Goal: Task Accomplishment & Management: Complete application form

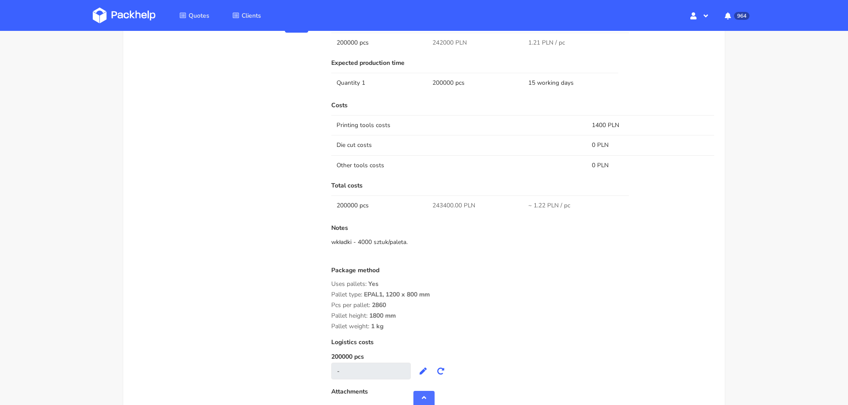
scroll to position [584, 0]
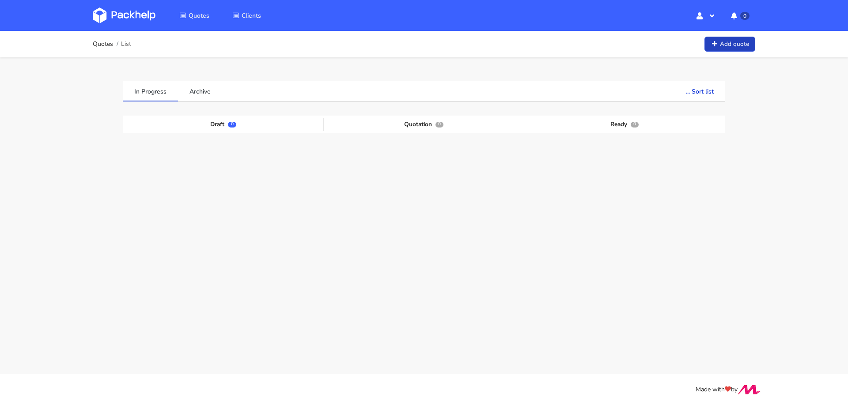
click at [731, 42] on link "Add quote" at bounding box center [729, 44] width 51 height 15
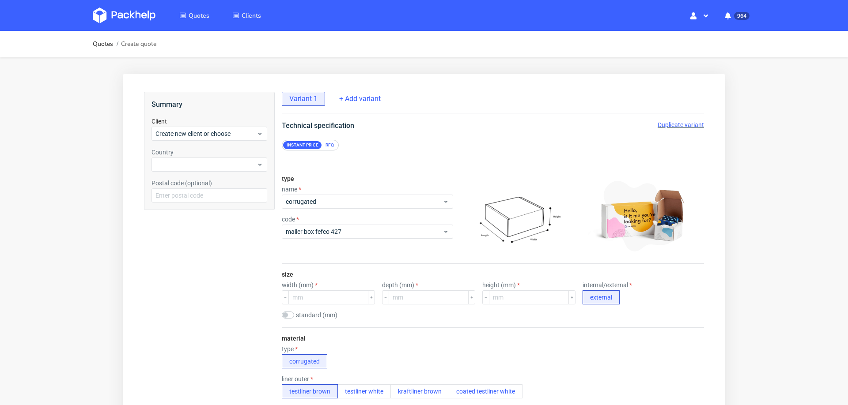
click at [328, 148] on div "RFQ" at bounding box center [329, 145] width 15 height 8
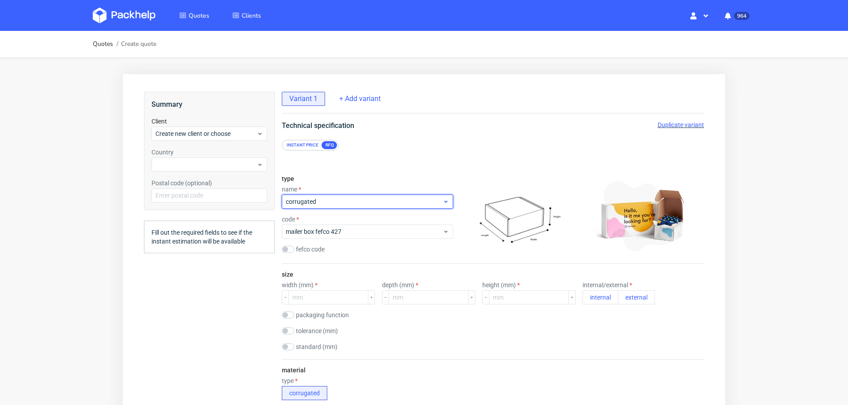
click at [328, 199] on span "corrugated" at bounding box center [364, 201] width 157 height 9
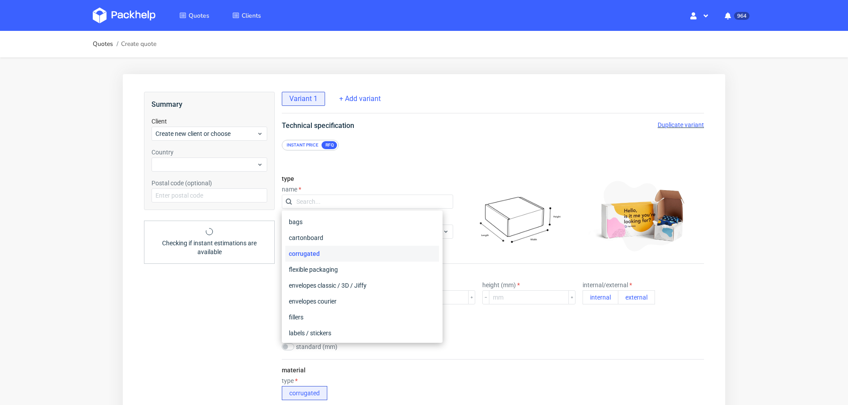
click at [368, 174] on div "type name code mailer box fefco 427 fefco code" at bounding box center [367, 215] width 171 height 95
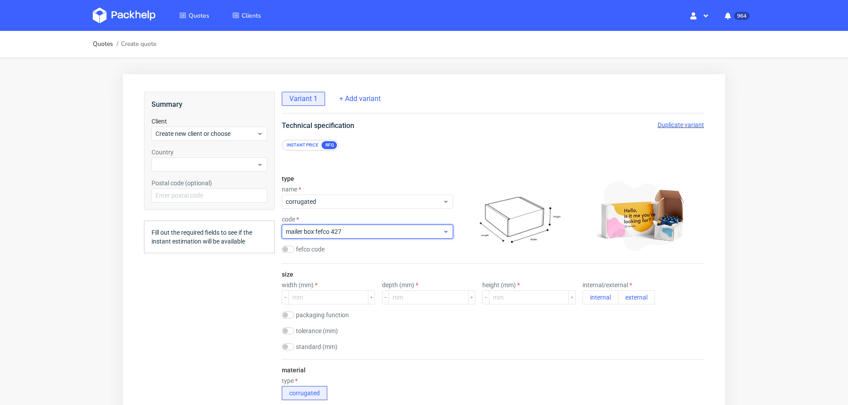
click at [342, 233] on span "mailer box fefco 427" at bounding box center [364, 231] width 157 height 9
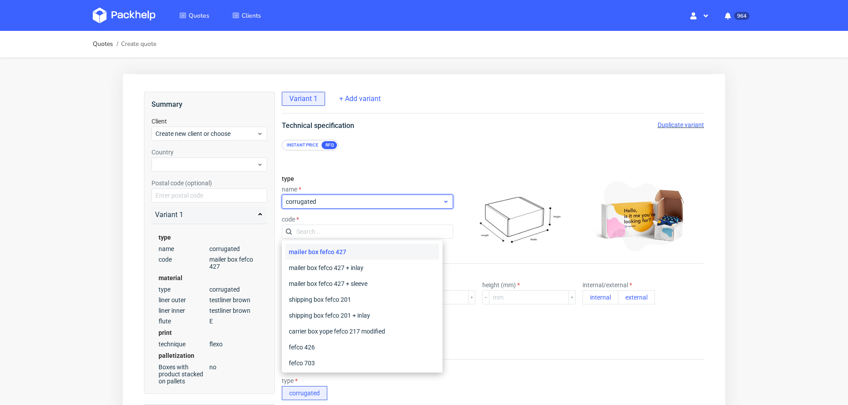
click at [340, 202] on span "corrugated" at bounding box center [364, 201] width 157 height 9
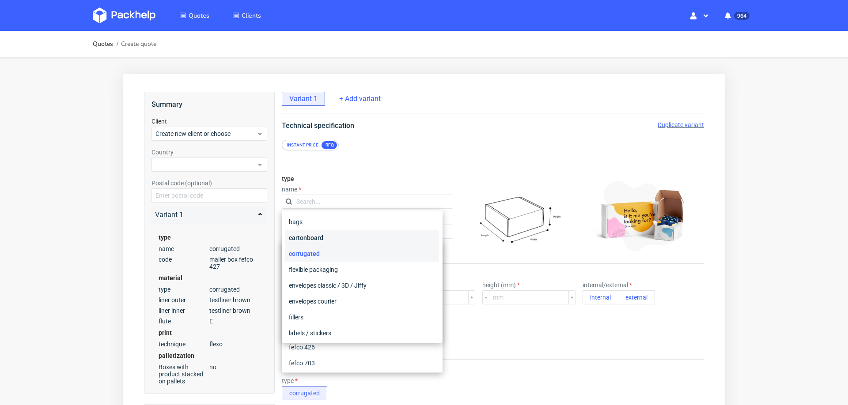
click at [321, 235] on div "cartonboard" at bounding box center [362, 238] width 154 height 16
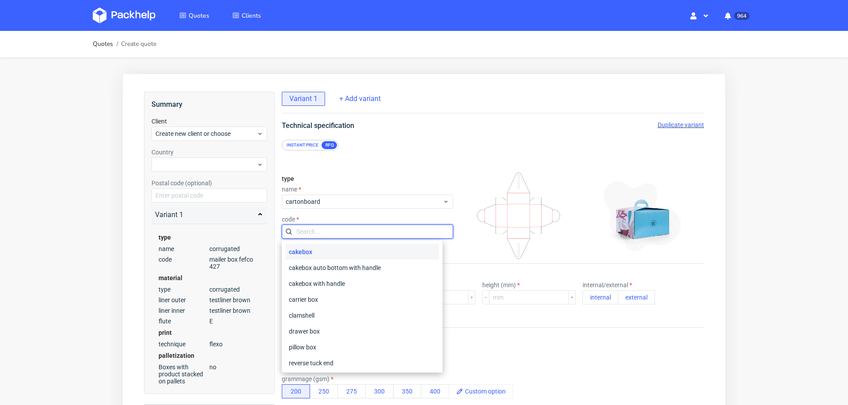
click at [346, 235] on input "text" at bounding box center [367, 232] width 171 height 14
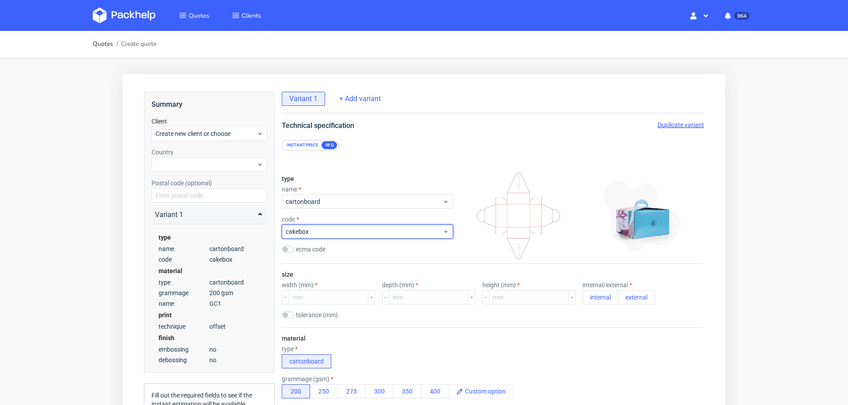
click at [346, 235] on span "cakebox" at bounding box center [364, 231] width 157 height 9
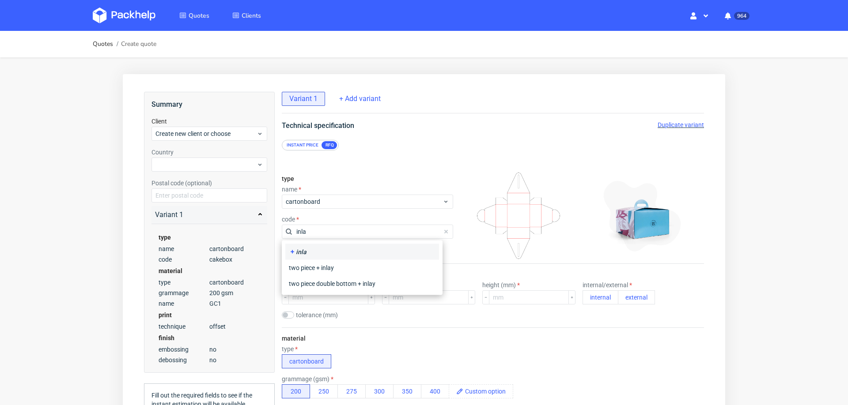
type input "inlay"
click at [305, 254] on div "inlay" at bounding box center [362, 252] width 147 height 9
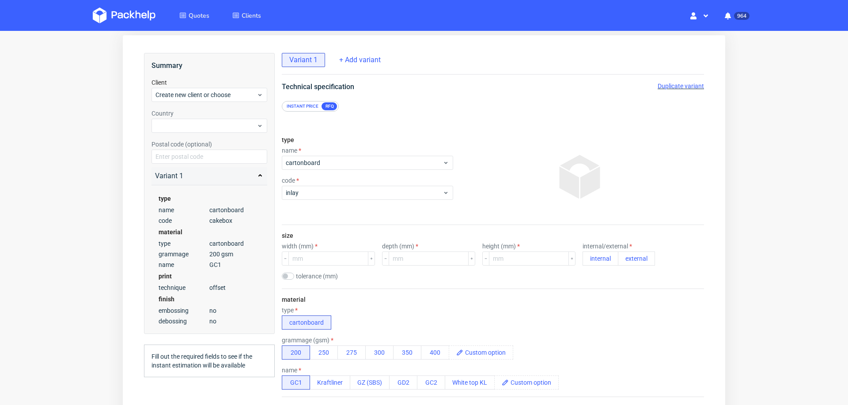
scroll to position [49, 0]
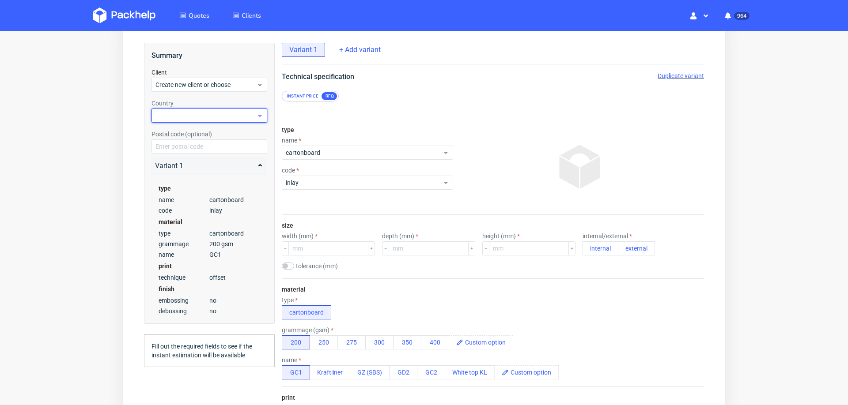
click at [201, 111] on div at bounding box center [209, 116] width 116 height 14
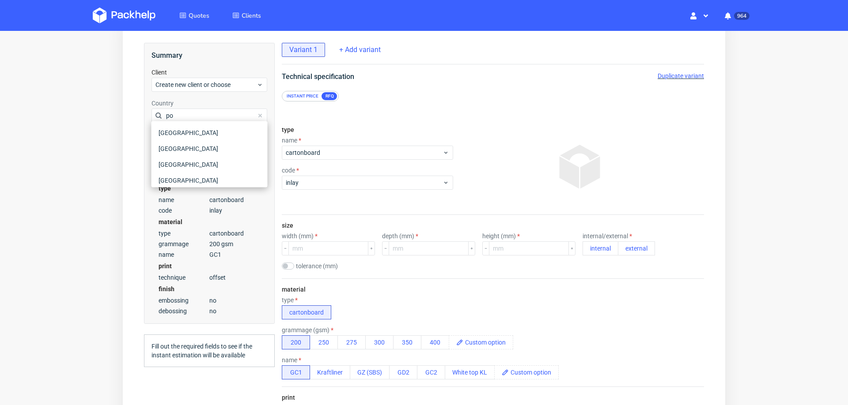
type input "pol"
click at [176, 146] on div "Poland" at bounding box center [209, 149] width 109 height 16
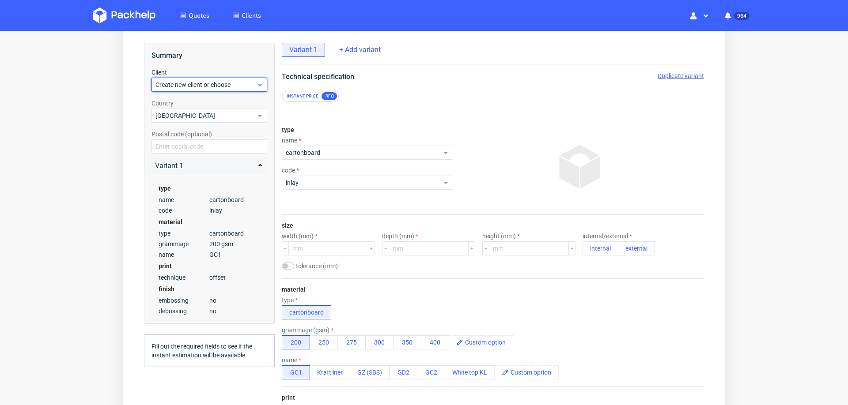
click at [195, 80] on span "Create new client or choose" at bounding box center [205, 84] width 101 height 9
type input "szczecinskijakub.biznes@gmail.com"
click at [189, 103] on div at bounding box center [209, 101] width 109 height 14
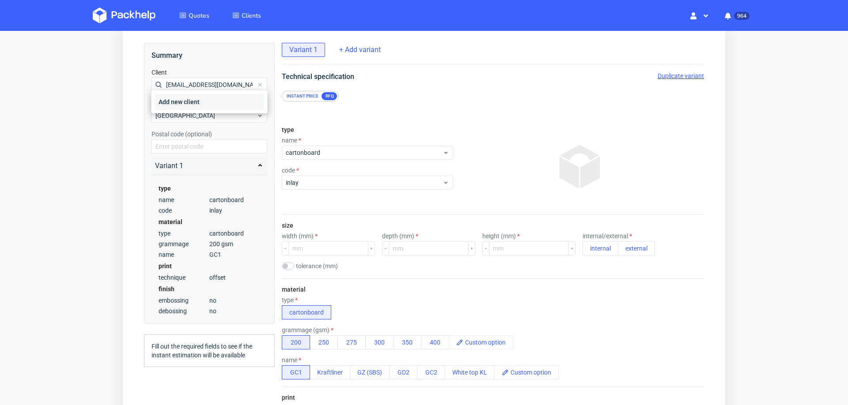
click at [189, 103] on div "Add new client" at bounding box center [209, 102] width 109 height 16
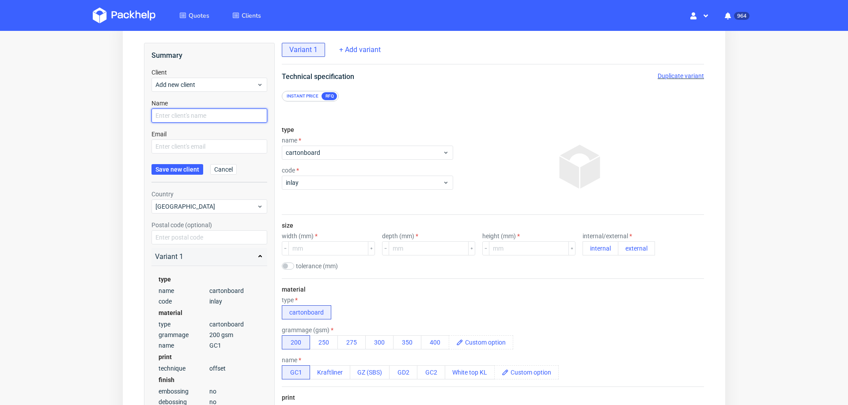
click at [184, 111] on input "text" at bounding box center [209, 116] width 116 height 14
paste input "szczecinskijakub.biznes@gmail.com"
type input "szczecinskijakub.biznes@gmail.com"
click at [174, 140] on input "text" at bounding box center [209, 147] width 116 height 14
paste input "szczecinskijakub.biznes@gmail.com"
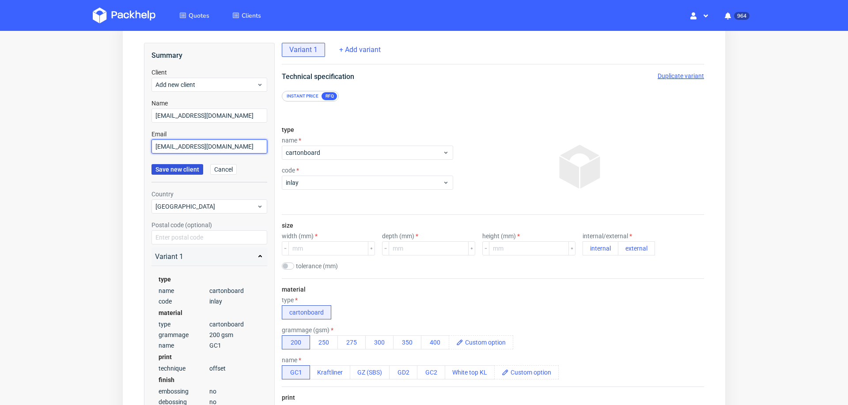
type input "szczecinskijakub.biznes@gmail.com"
click at [166, 167] on span "Save new client" at bounding box center [177, 170] width 44 height 6
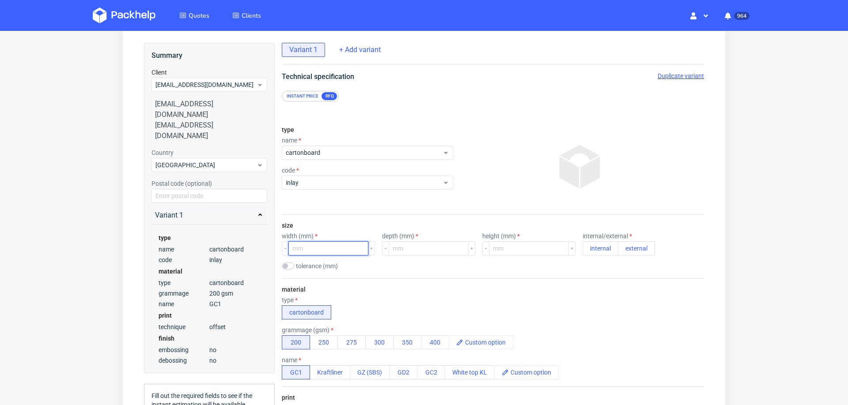
click at [338, 250] on input "number" at bounding box center [328, 249] width 80 height 14
type input "86"
click at [405, 247] on input "number" at bounding box center [429, 249] width 80 height 14
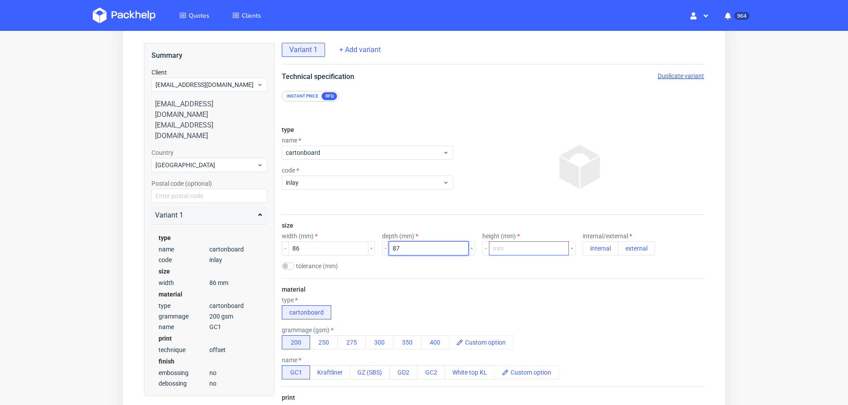
type input "87"
click at [498, 246] on input "number" at bounding box center [529, 249] width 80 height 14
type input "1"
click at [587, 288] on div "material type cartonboard grammage (gsm) 200 250 275 300 350 400 name GC1 Kraft…" at bounding box center [493, 333] width 422 height 108
click at [618, 242] on button "external" at bounding box center [636, 249] width 37 height 14
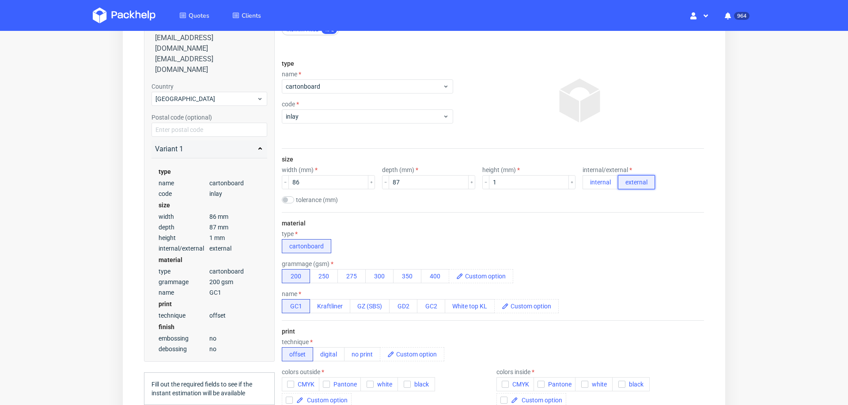
scroll to position [126, 0]
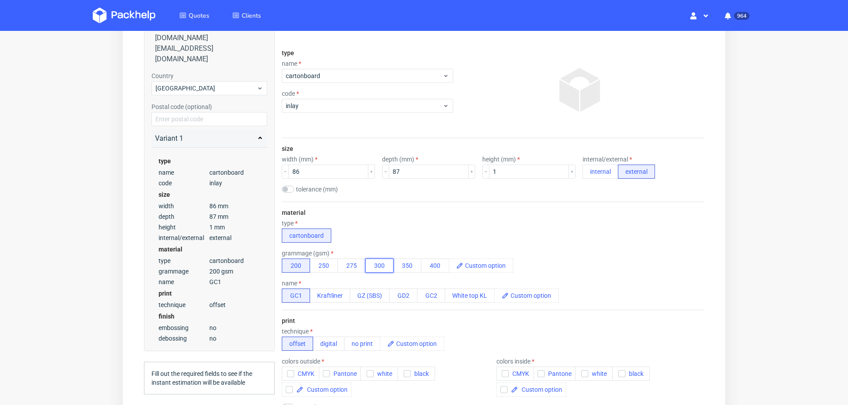
click at [385, 265] on button "300" at bounding box center [379, 266] width 28 height 14
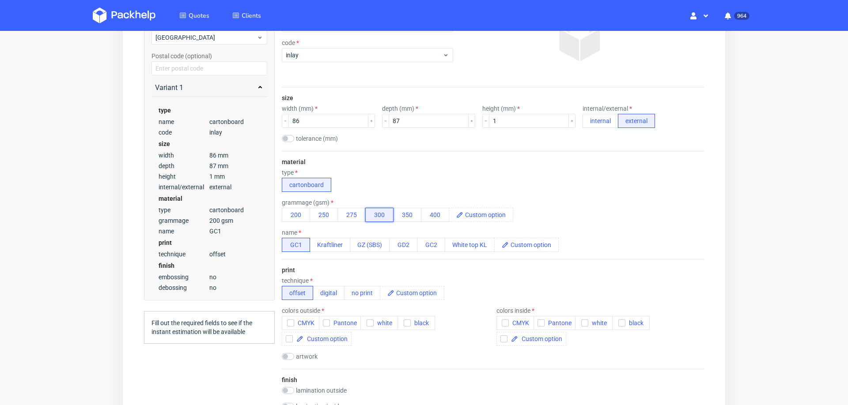
scroll to position [191, 0]
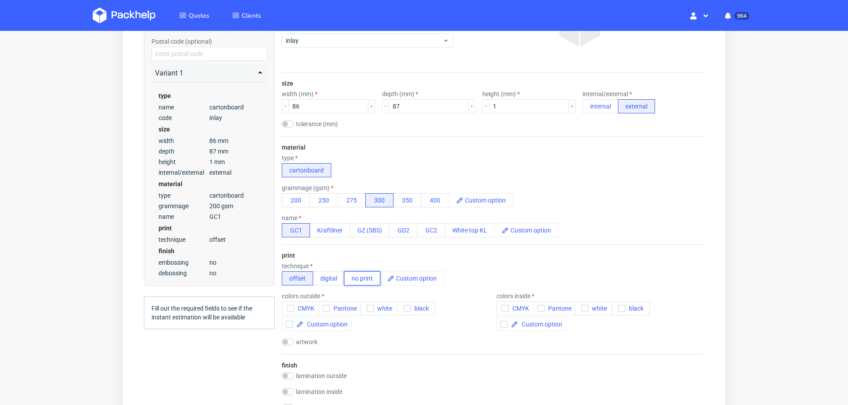
click at [361, 276] on button "no print" at bounding box center [362, 279] width 36 height 14
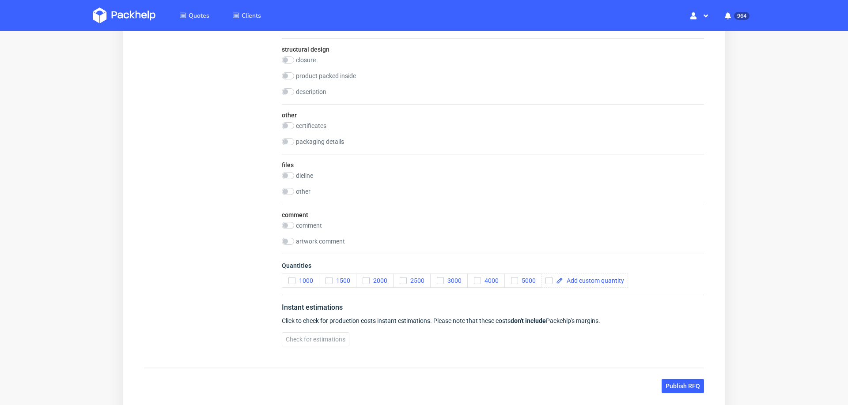
scroll to position [750, 0]
click at [591, 276] on span at bounding box center [593, 279] width 61 height 6
checkbox input "true"
click at [287, 171] on input "checkbox" at bounding box center [288, 174] width 12 height 7
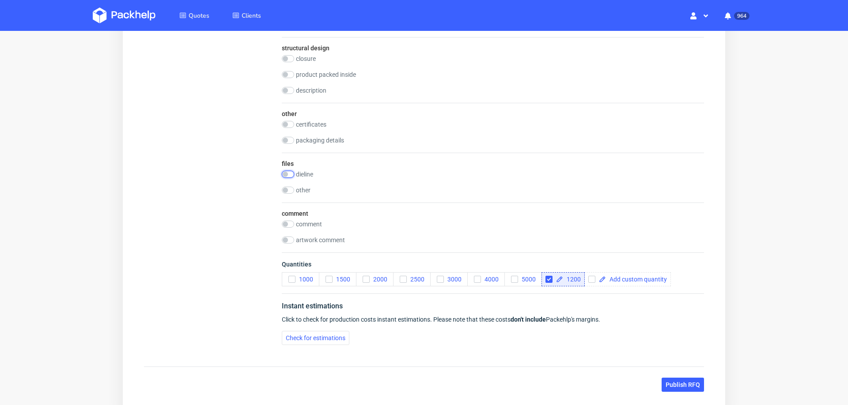
checkbox input "true"
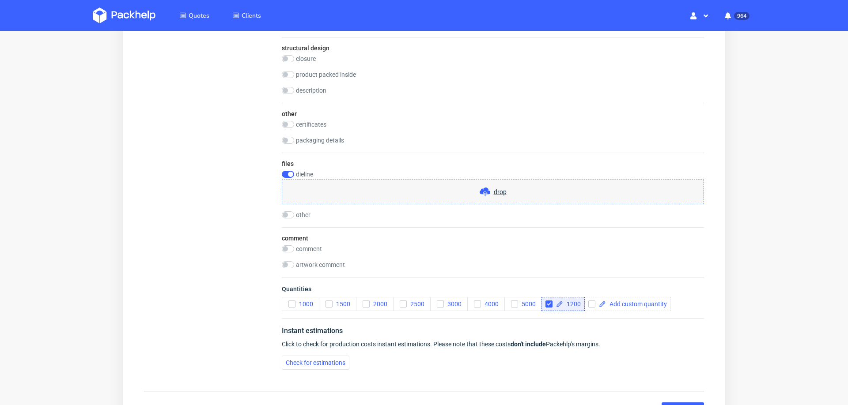
click at [496, 188] on span "drop" at bounding box center [500, 192] width 13 height 9
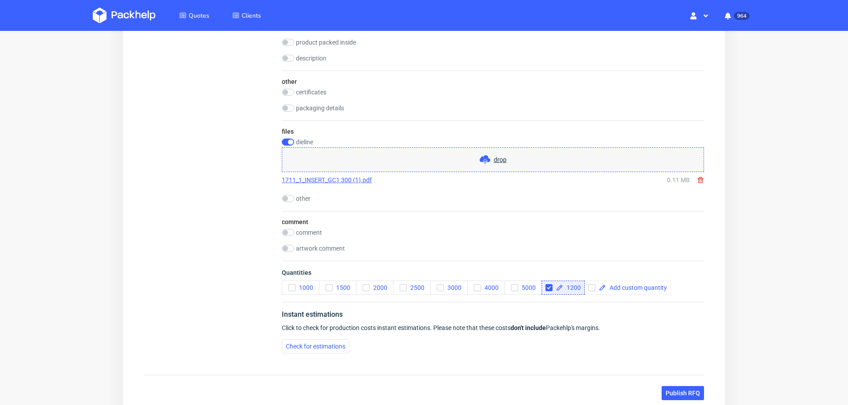
scroll to position [847, 0]
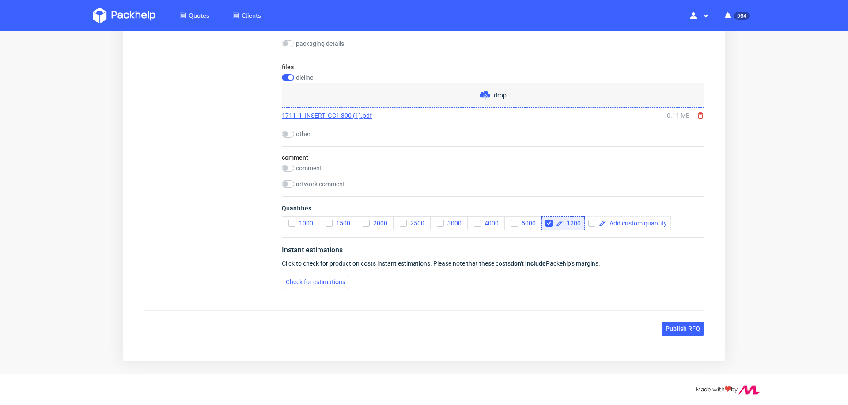
click at [671, 322] on button "Publish RFQ" at bounding box center [683, 329] width 42 height 14
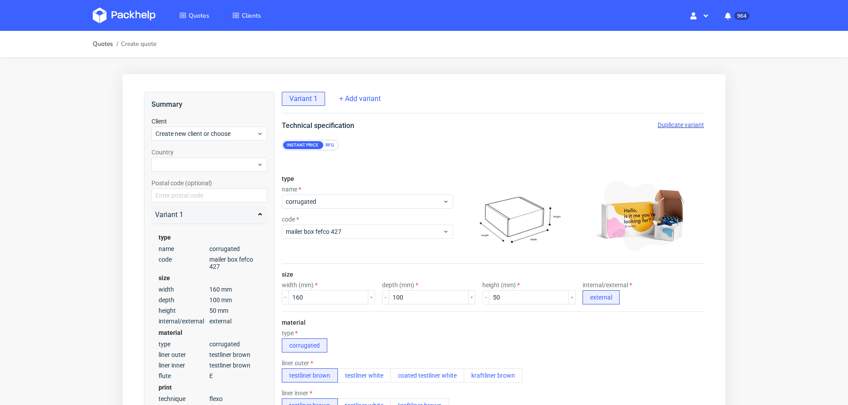
click at [659, 124] on span "Duplicate variant" at bounding box center [681, 124] width 46 height 7
click at [324, 296] on input "160" at bounding box center [328, 298] width 80 height 14
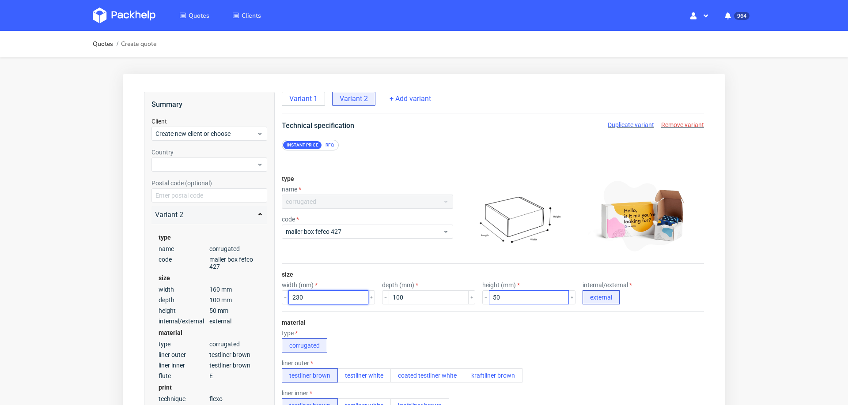
type input "230"
click at [489, 295] on input "50" at bounding box center [529, 298] width 80 height 14
type input "76"
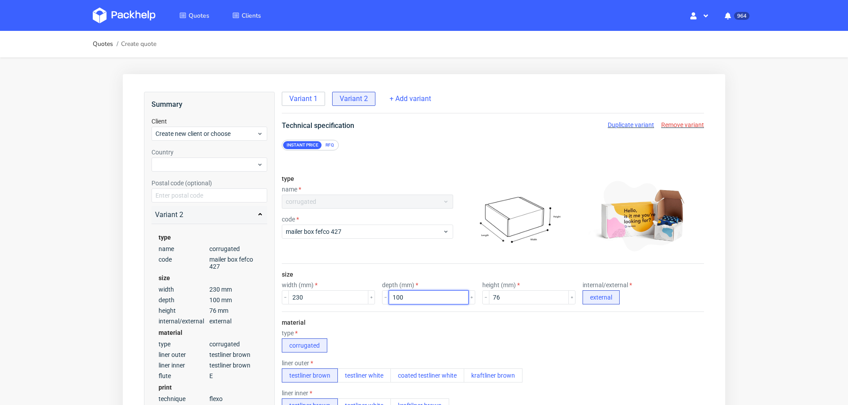
click at [413, 297] on input "100" at bounding box center [429, 298] width 80 height 14
type input "152"
click at [466, 336] on div "type corrugated" at bounding box center [493, 341] width 422 height 23
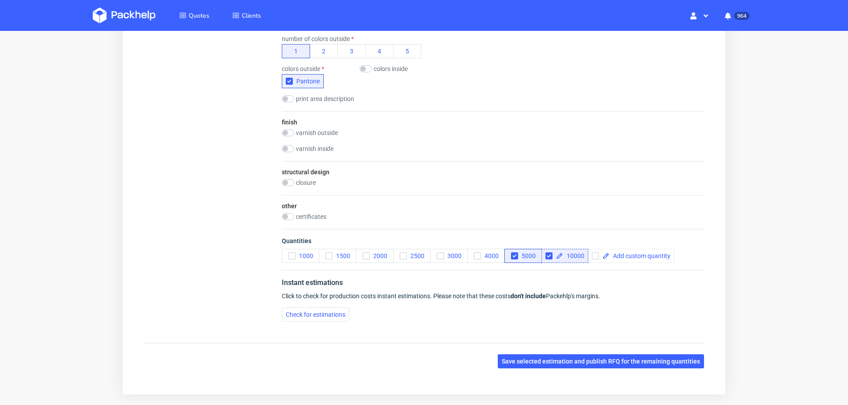
scroll to position [511, 0]
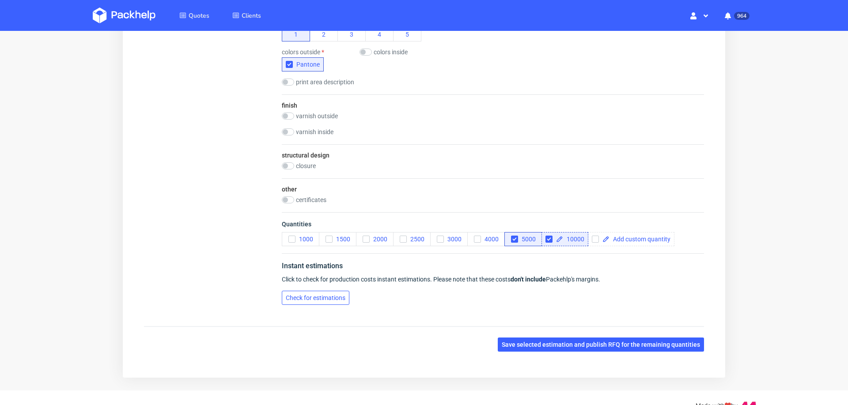
click at [310, 295] on span "Check for estimations" at bounding box center [316, 298] width 60 height 6
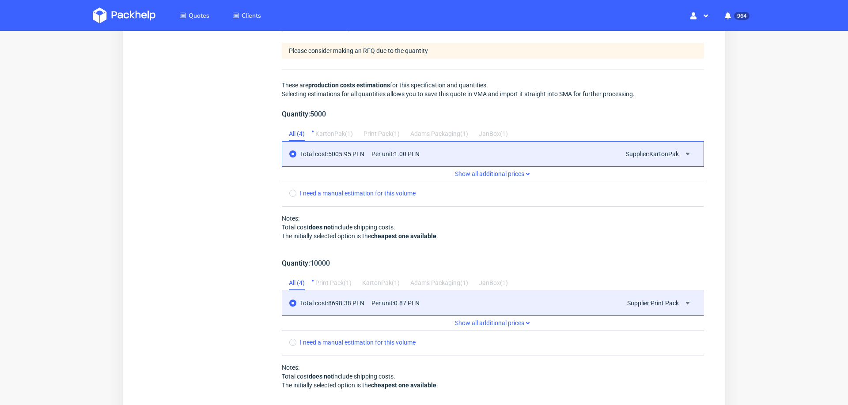
scroll to position [786, 0]
click at [686, 151] on use at bounding box center [688, 152] width 4 height 3
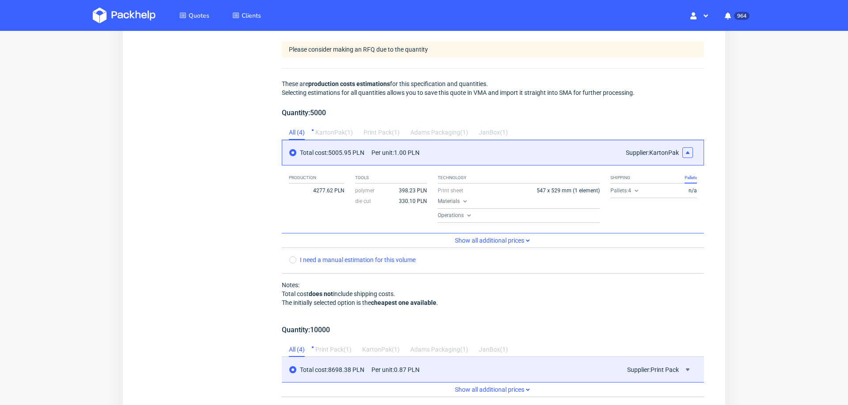
drag, startPoint x: 332, startPoint y: 146, endPoint x: 351, endPoint y: 148, distance: 19.6
click at [351, 149] on span "Total cost: 5005.95 PLN" at bounding box center [332, 152] width 64 height 7
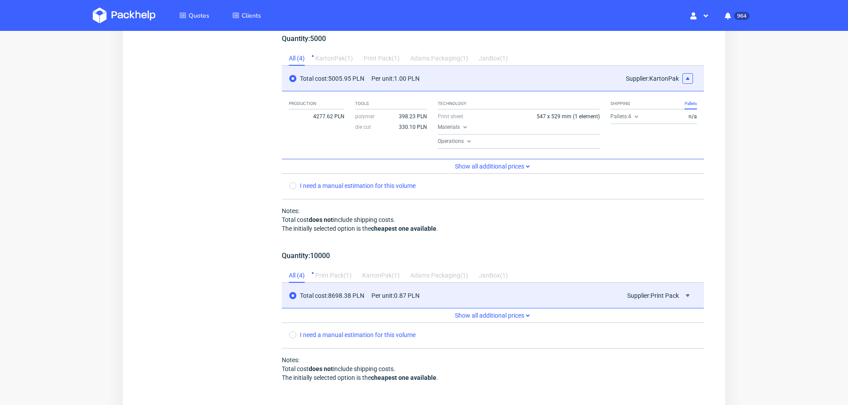
scroll to position [880, 0]
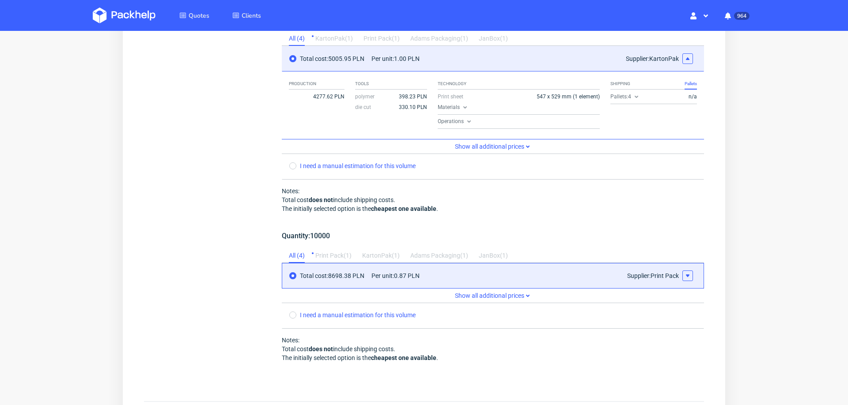
click at [682, 271] on button at bounding box center [687, 276] width 11 height 11
